Goal: Task Accomplishment & Management: Manage account settings

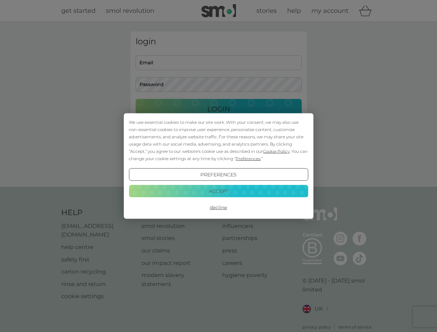
click at [277, 151] on span "Cookie Policy" at bounding box center [276, 151] width 27 height 5
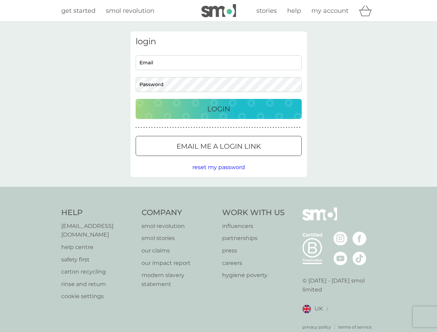
click at [247, 158] on div "login Email Password Login ● ● ● ● ● ● ● ● ● ● ● ● ● ● ● ● ● ● ● ● ● ● ● ● ● ● …" at bounding box center [218, 104] width 176 height 146
click at [218, 175] on div "login Email Password Login ● ● ● ● ● ● ● ● ● ● ● ● ● ● ● ● ● ● ● ● ● ● ● ● ● ● …" at bounding box center [218, 104] width 176 height 146
click at [218, 208] on div "Help [EMAIL_ADDRESS][DOMAIN_NAME] help centre safety first carton recycling rin…" at bounding box center [218, 269] width 315 height 123
click at [218, 191] on div "Help [EMAIL_ADDRESS][DOMAIN_NAME] help centre safety first carton recycling rin…" at bounding box center [218, 269] width 437 height 164
